Goal: Task Accomplishment & Management: Use online tool/utility

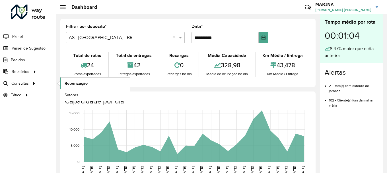
click at [69, 83] on span "Roteirização" at bounding box center [76, 83] width 23 height 6
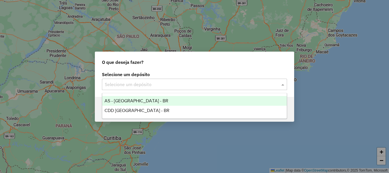
click at [171, 81] on input "text" at bounding box center [189, 84] width 168 height 7
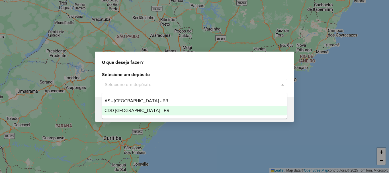
click at [150, 113] on div "CDD [GEOGRAPHIC_DATA] - BR" at bounding box center [194, 111] width 184 height 10
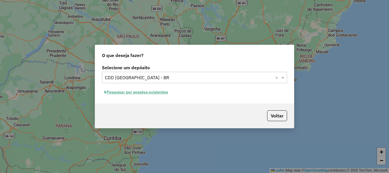
click at [151, 93] on button "Pesquisar por sessões existentes" at bounding box center [136, 92] width 69 height 9
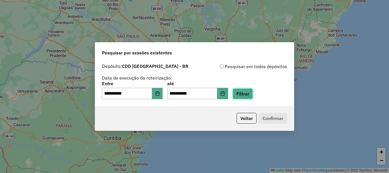
click at [246, 95] on button "Filtrar" at bounding box center [243, 93] width 20 height 11
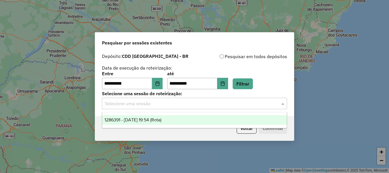
click at [232, 106] on input "text" at bounding box center [189, 103] width 168 height 7
click at [150, 118] on span "1286391 - 01/10/2025 19:54 (Rota)" at bounding box center [132, 119] width 57 height 5
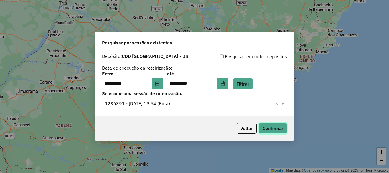
click at [273, 129] on button "Confirmar" at bounding box center [273, 128] width 28 height 11
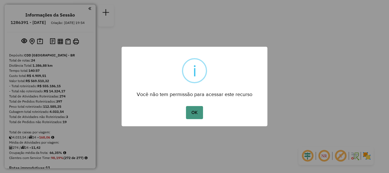
click at [198, 112] on button "OK" at bounding box center [194, 112] width 17 height 13
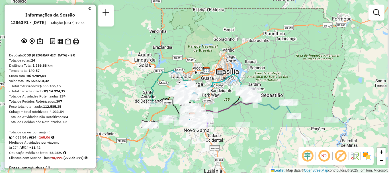
drag, startPoint x: 265, startPoint y: 135, endPoint x: 264, endPoint y: 160, distance: 25.1
click at [264, 160] on div "Janela de atendimento Grade de atendimento Capacidade Transportadoras Veículos …" at bounding box center [194, 86] width 389 height 173
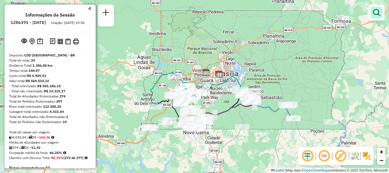
click at [377, 17] on link at bounding box center [376, 12] width 11 height 11
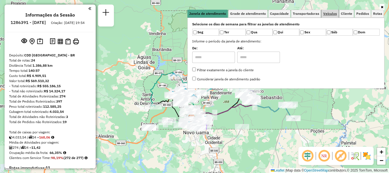
click at [333, 13] on span "Veículos" at bounding box center [330, 13] width 14 height 3
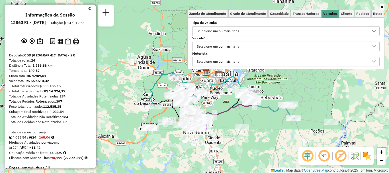
click at [226, 48] on div "Selecione um ou mais itens" at bounding box center [218, 46] width 46 height 9
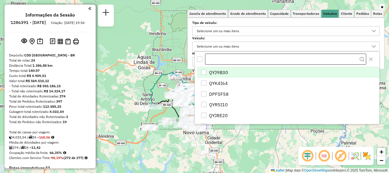
scroll to position [3, 20]
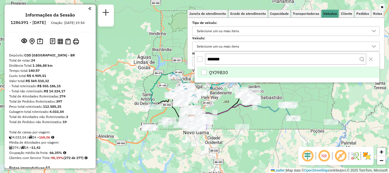
type input "*******"
click at [235, 77] on li "QYJ9B30" at bounding box center [288, 72] width 182 height 11
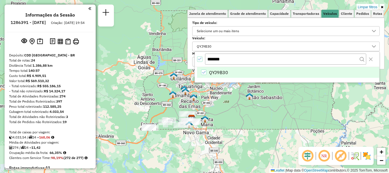
click at [381, 125] on div "Limpar filtros Janela de atendimento Grade de atendimento Capacidade Transporta…" at bounding box center [194, 86] width 389 height 173
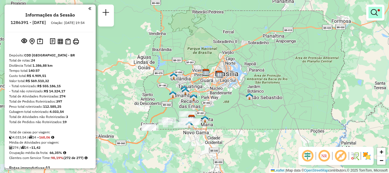
click at [371, 16] on em at bounding box center [374, 12] width 7 height 7
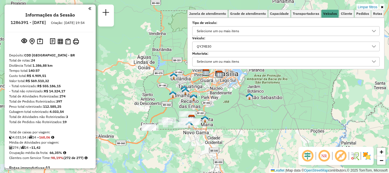
click at [343, 111] on div "Limpar filtros Janela de atendimento Grade de atendimento Capacidade Transporta…" at bounding box center [194, 86] width 389 height 173
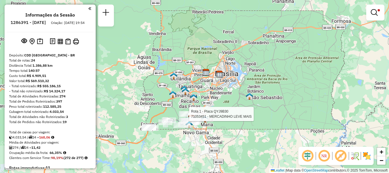
select select "**********"
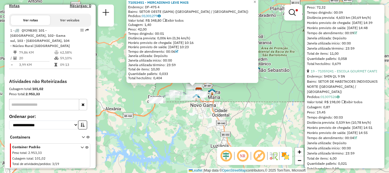
scroll to position [2050, 0]
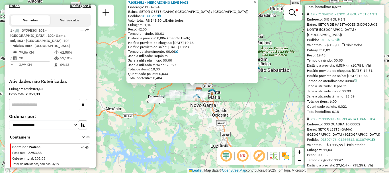
click at [359, 16] on link "19 - 71059241 - ESCOLA GOURMET CANTI" at bounding box center [344, 14] width 67 height 4
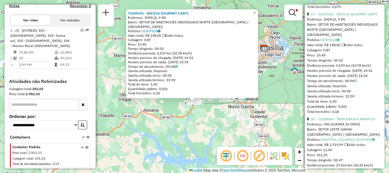
drag, startPoint x: 225, startPoint y: 117, endPoint x: 225, endPoint y: 133, distance: 15.9
click at [225, 133] on div "71059241 - ESCOLA GOURMET CANTI Endereço: SHIN QL 9 SN Bairro: SETOR DE HABITAC…" at bounding box center [194, 86] width 389 height 173
